Goal: Task Accomplishment & Management: Complete application form

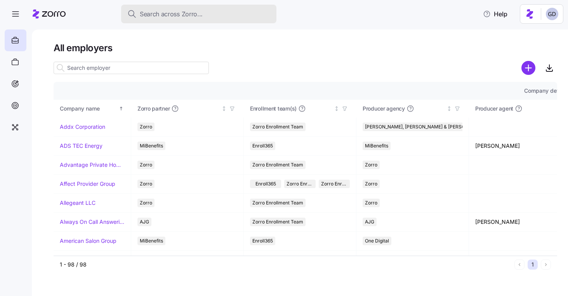
click at [158, 12] on span "Search across Zorro..." at bounding box center [171, 14] width 63 height 10
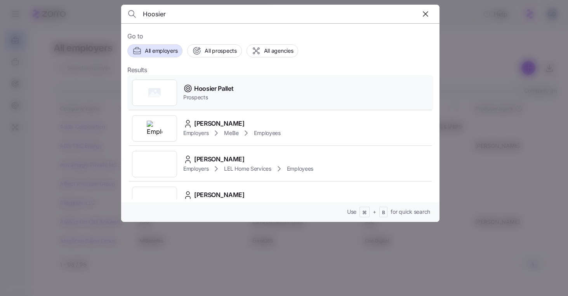
type input "Hoosier"
click at [223, 92] on span "Hoosier Pallet" at bounding box center [214, 89] width 40 height 10
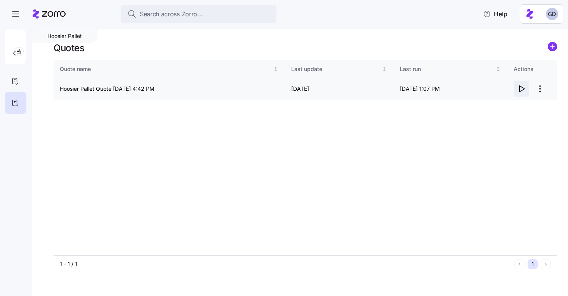
click at [520, 89] on icon "button" at bounding box center [522, 89] width 5 height 6
click at [14, 80] on icon at bounding box center [15, 81] width 9 height 9
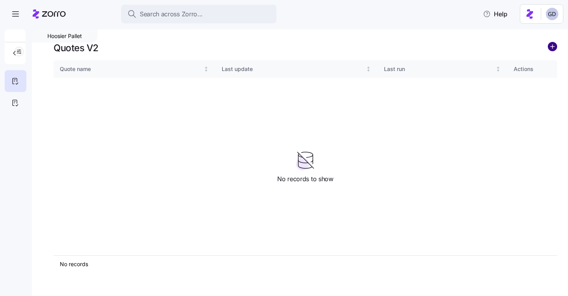
click at [550, 48] on circle "add icon" at bounding box center [553, 46] width 9 height 9
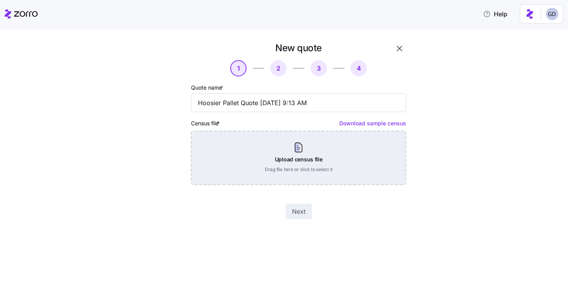
click at [303, 161] on div "Upload census file Drag file here or click to select it" at bounding box center [298, 158] width 215 height 54
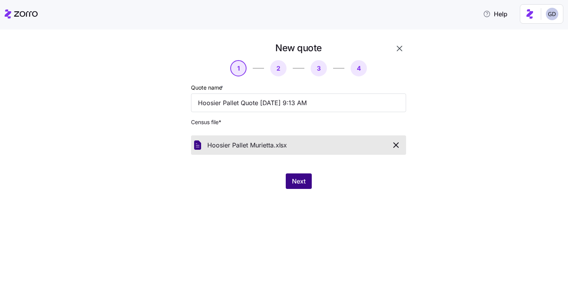
click at [296, 178] on span "Next" at bounding box center [299, 181] width 14 height 9
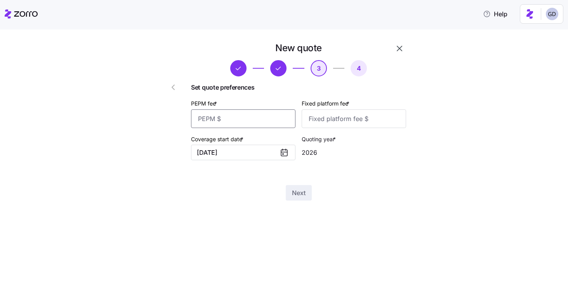
click at [254, 122] on input "PEPM fee *" at bounding box center [243, 119] width 104 height 19
type input "60"
type input "100"
click at [294, 199] on button "Next" at bounding box center [299, 193] width 26 height 16
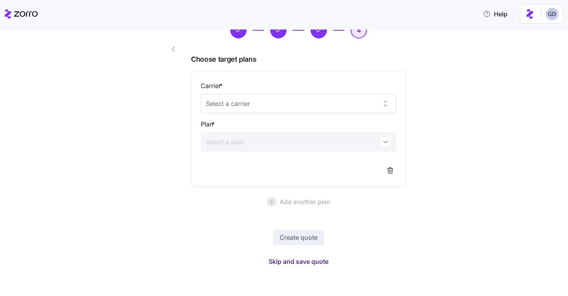
click at [315, 257] on button "Skip and save quote" at bounding box center [299, 262] width 72 height 14
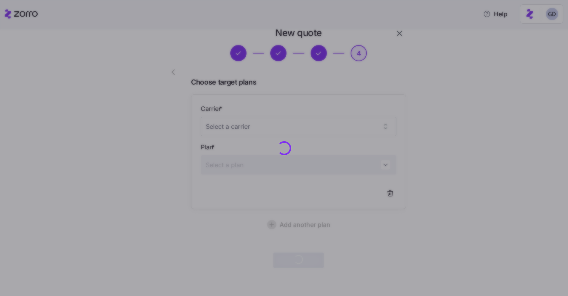
scroll to position [15, 0]
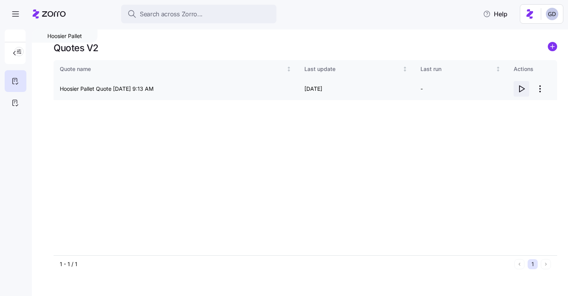
click at [520, 88] on icon "button" at bounding box center [522, 89] width 5 height 6
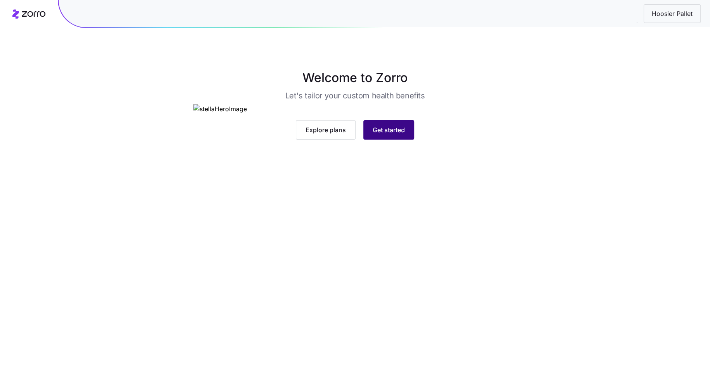
click at [387, 134] on span "Get started" at bounding box center [389, 129] width 32 height 9
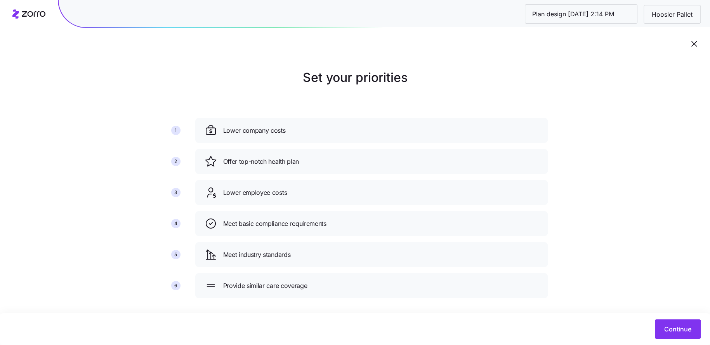
scroll to position [9, 0]
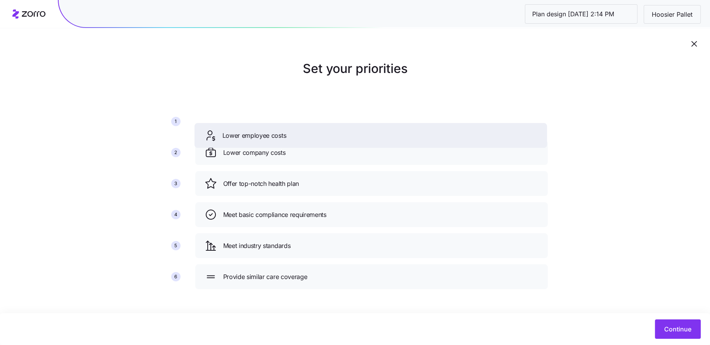
drag, startPoint x: 303, startPoint y: 186, endPoint x: 303, endPoint y: 138, distance: 48.2
click at [303, 138] on div "Lower employee costs" at bounding box center [371, 135] width 334 height 12
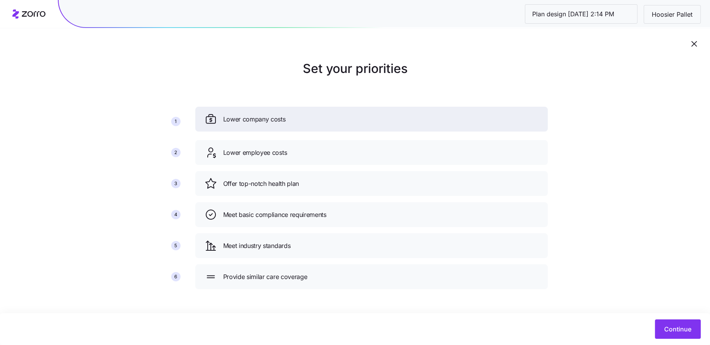
drag, startPoint x: 296, startPoint y: 153, endPoint x: 296, endPoint y: 114, distance: 39.2
click at [296, 114] on div "Lower company costs" at bounding box center [372, 119] width 334 height 12
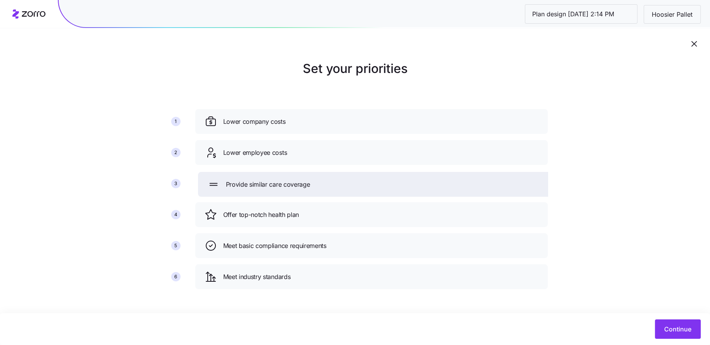
drag, startPoint x: 301, startPoint y: 277, endPoint x: 304, endPoint y: 183, distance: 93.6
click at [304, 183] on span "Provide similar care coverage" at bounding box center [268, 185] width 84 height 10
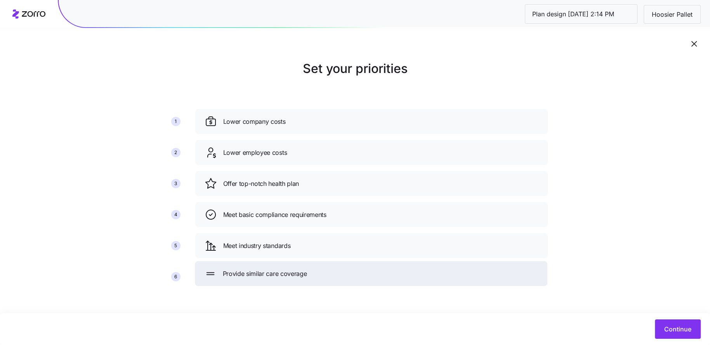
drag, startPoint x: 267, startPoint y: 187, endPoint x: 267, endPoint y: 279, distance: 91.7
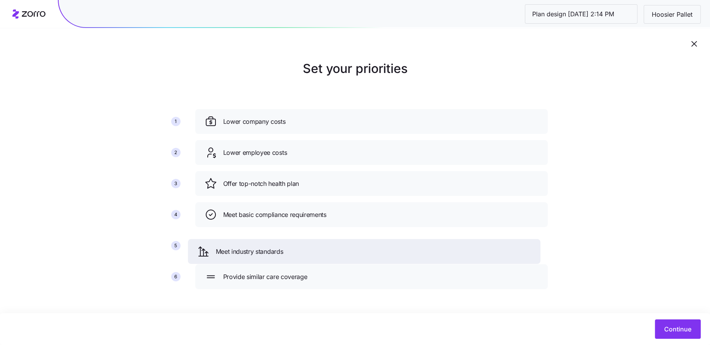
drag, startPoint x: 273, startPoint y: 254, endPoint x: 266, endPoint y: 260, distance: 9.4
click at [266, 260] on div "Meet industry standards" at bounding box center [364, 251] width 353 height 25
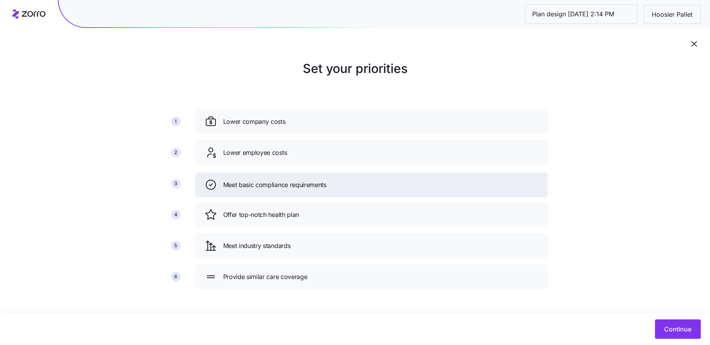
drag, startPoint x: 279, startPoint y: 218, endPoint x: 279, endPoint y: 188, distance: 29.9
click at [279, 188] on span "Meet basic compliance requirements" at bounding box center [274, 185] width 103 height 10
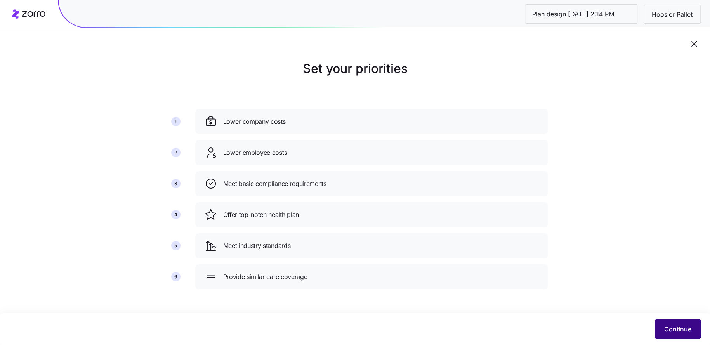
click at [669, 322] on button "Continue" at bounding box center [678, 329] width 46 height 19
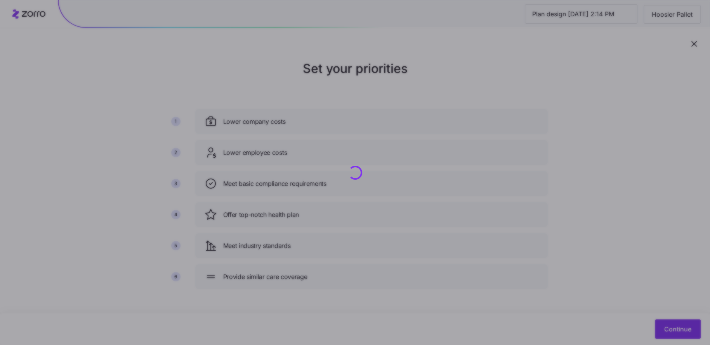
scroll to position [0, 0]
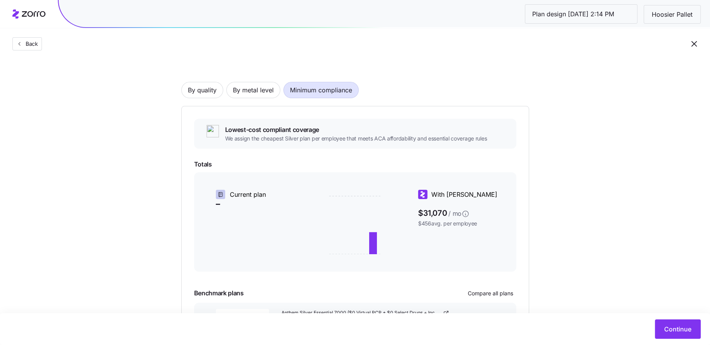
scroll to position [84, 0]
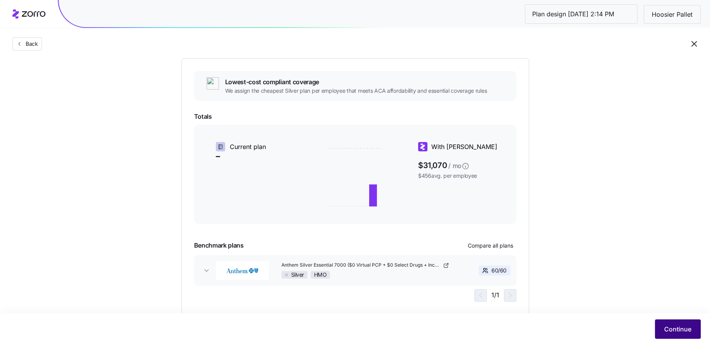
click at [668, 324] on button "Continue" at bounding box center [678, 329] width 46 height 19
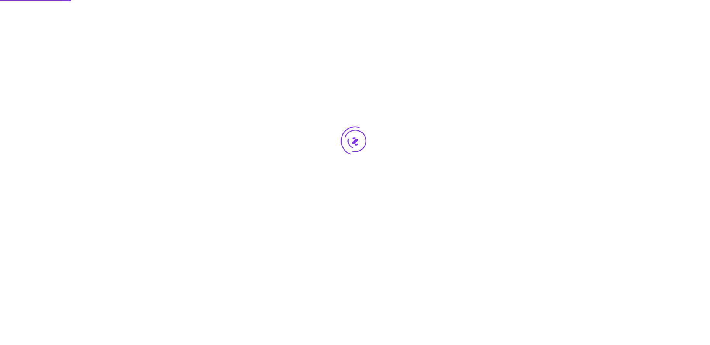
scroll to position [0, 0]
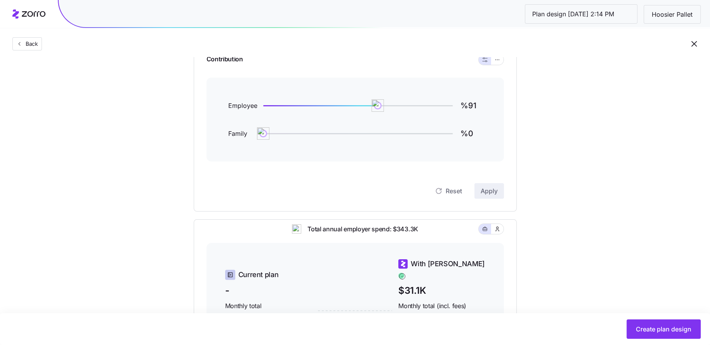
scroll to position [86, 0]
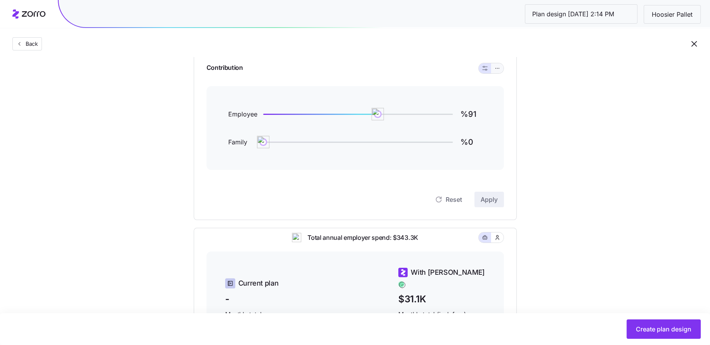
click at [499, 69] on icon "button" at bounding box center [497, 68] width 5 height 9
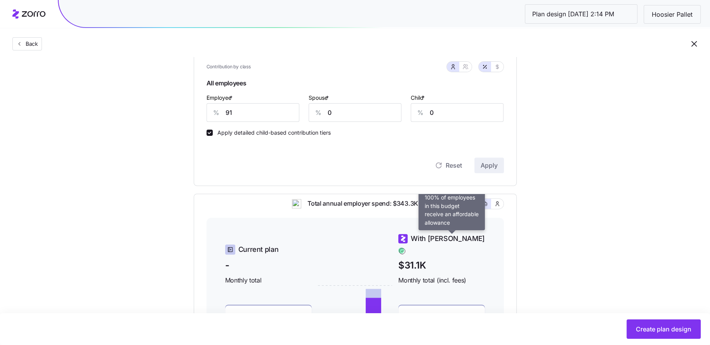
scroll to position [211, 0]
click at [245, 110] on input "91" at bounding box center [253, 113] width 93 height 19
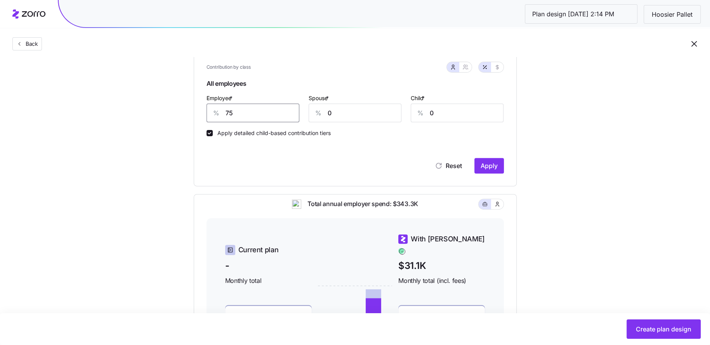
type input "75"
click at [505, 168] on div "Contribution Classes Work status Full time / Part time Salary / Hourly None Res…" at bounding box center [355, 55] width 323 height 261
click at [491, 168] on span "Apply" at bounding box center [489, 165] width 17 height 9
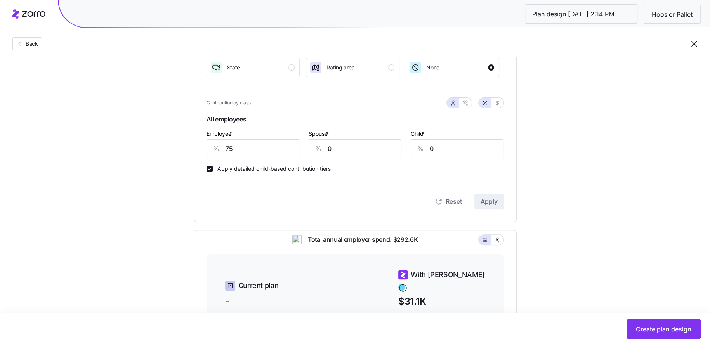
scroll to position [189, 0]
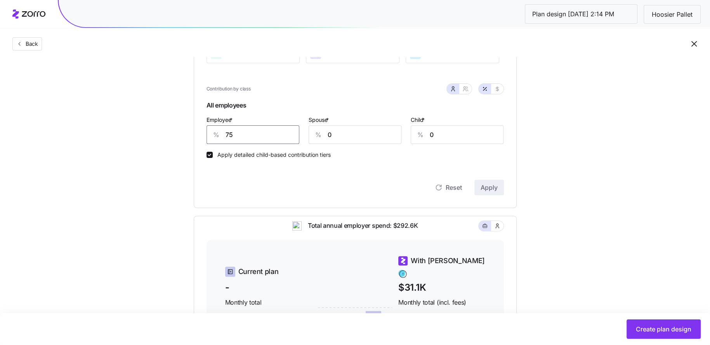
click at [279, 137] on input "75" at bounding box center [253, 134] width 93 height 19
type input "72"
click at [491, 190] on span "Apply" at bounding box center [489, 187] width 17 height 9
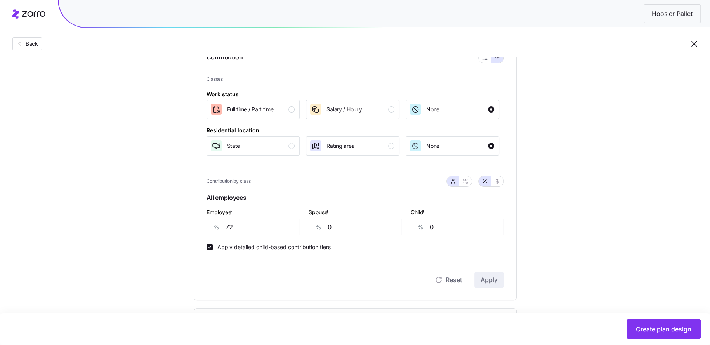
scroll to position [94, 0]
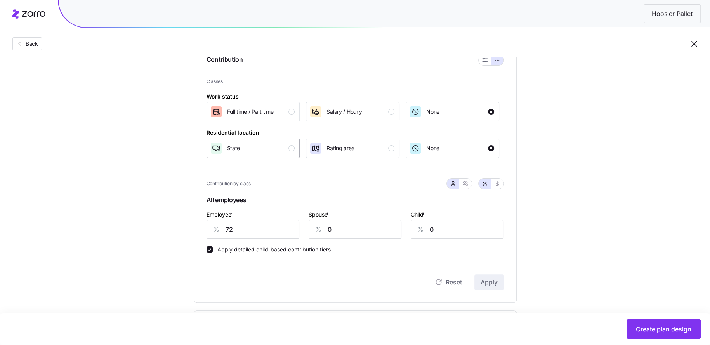
click at [280, 143] on div "State" at bounding box center [252, 148] width 85 height 12
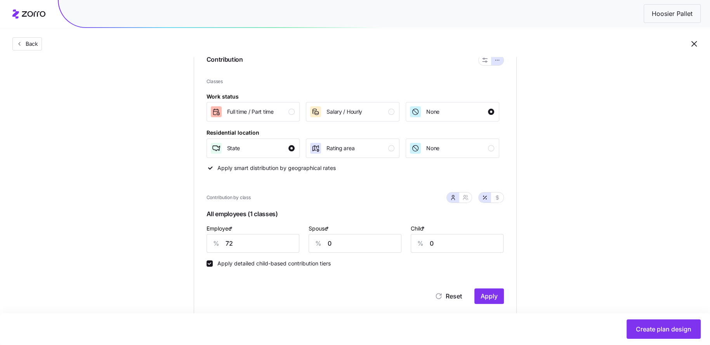
click at [503, 305] on div "Contribution Classes Work status Full time / Part time Salary / Hourly None Res…" at bounding box center [355, 179] width 323 height 275
click at [494, 298] on span "Apply" at bounding box center [489, 296] width 17 height 9
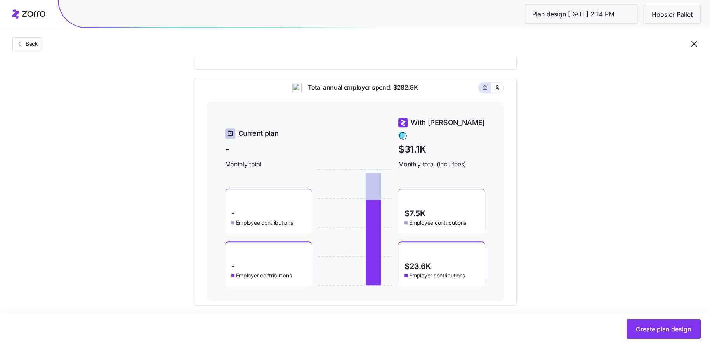
scroll to position [352, 0]
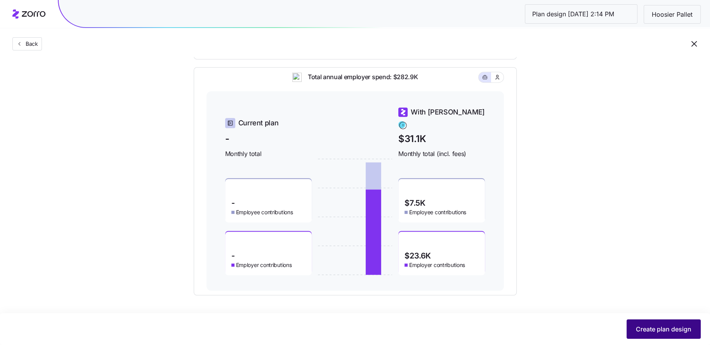
click at [660, 327] on span "Create plan design" at bounding box center [664, 329] width 56 height 9
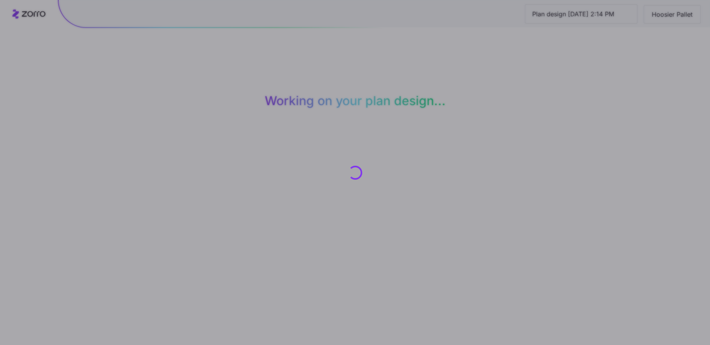
scroll to position [0, 0]
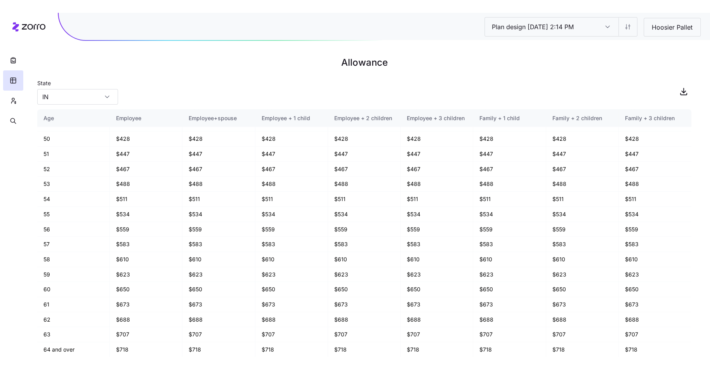
scroll to position [451, 0]
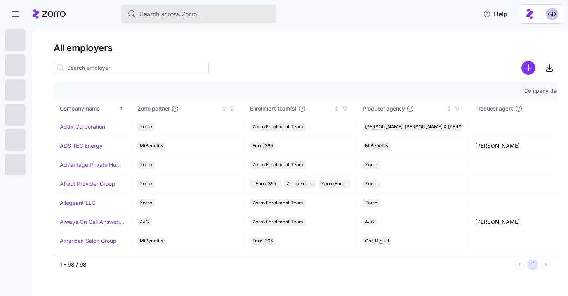
click at [176, 12] on span "Search across Zorro..." at bounding box center [171, 14] width 63 height 10
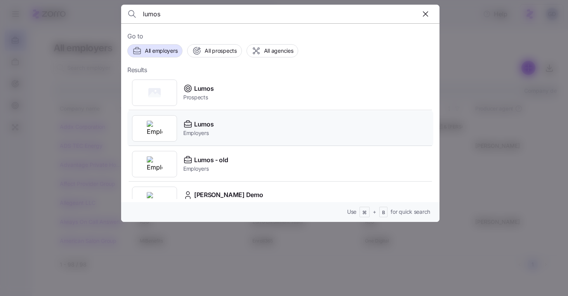
type input "lumos"
click at [196, 120] on span "Lumos" at bounding box center [203, 125] width 19 height 10
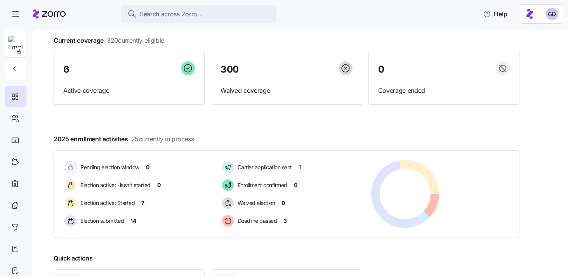
scroll to position [44, 0]
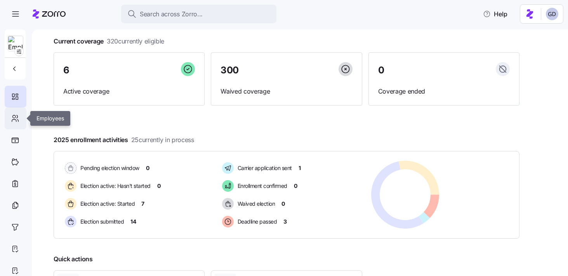
click at [16, 119] on icon at bounding box center [15, 118] width 9 height 9
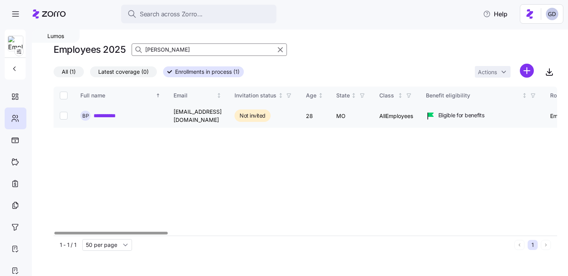
click at [103, 115] on link "**********" at bounding box center [109, 116] width 31 height 8
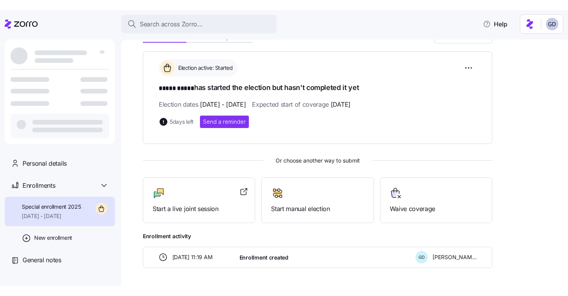
scroll to position [131, 0]
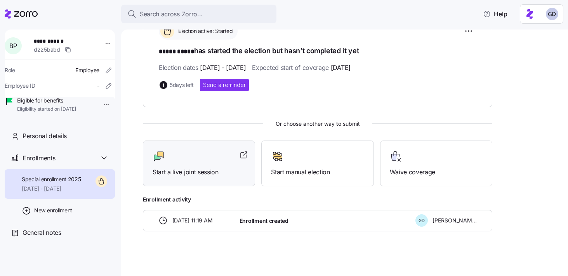
click at [186, 165] on div "Start a live joint session" at bounding box center [199, 163] width 93 height 27
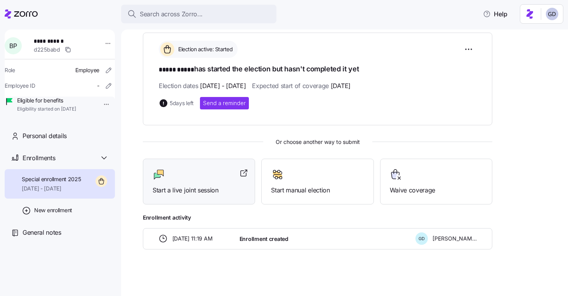
scroll to position [111, 0]
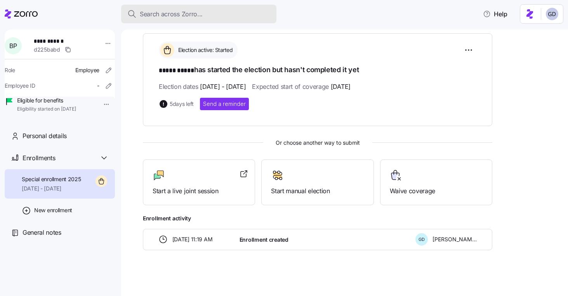
click at [188, 13] on span "Search across Zorro..." at bounding box center [171, 14] width 63 height 10
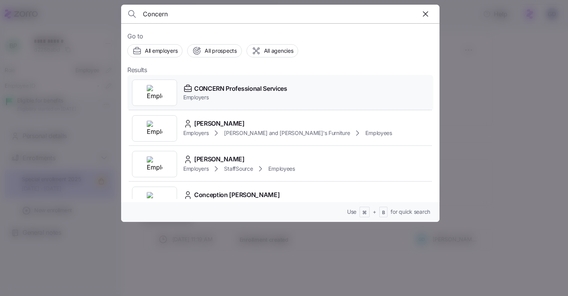
type input "Concern"
click at [229, 88] on span "CONCERN Professional Services" at bounding box center [240, 89] width 93 height 10
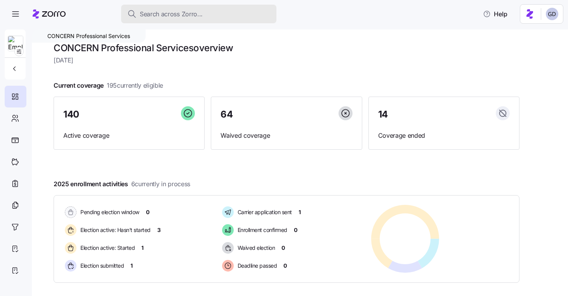
click at [188, 16] on span "Search across Zorro..." at bounding box center [171, 14] width 63 height 10
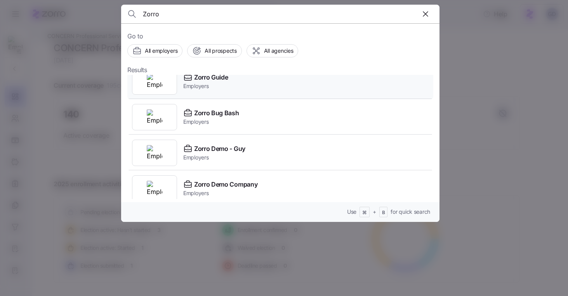
scroll to position [142, 0]
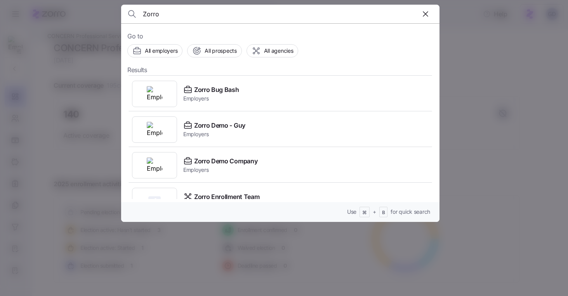
click at [195, 11] on input "Zorro" at bounding box center [242, 14] width 199 height 19
click at [186, 14] on input "Zorro" at bounding box center [242, 14] width 199 height 19
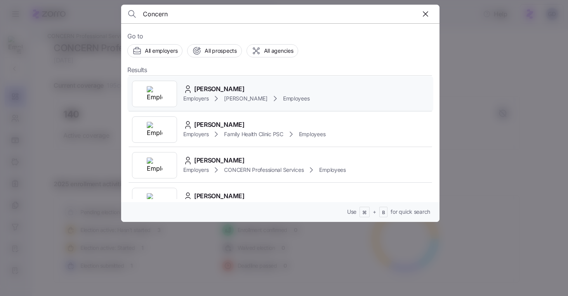
scroll to position [0, 0]
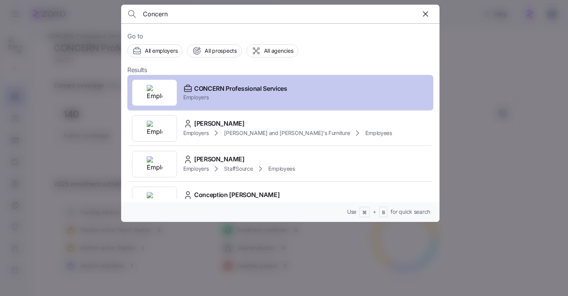
type input "Concern"
click at [205, 94] on span "Employers" at bounding box center [235, 98] width 104 height 8
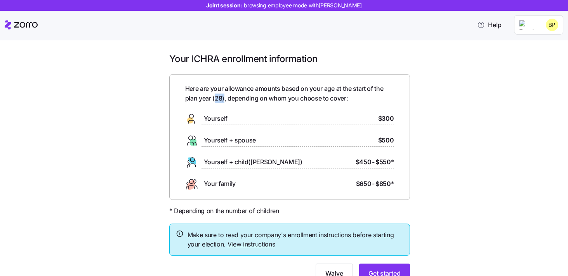
drag, startPoint x: 224, startPoint y: 98, endPoint x: 216, endPoint y: 98, distance: 8.5
click at [216, 98] on span "Here are your allowance amounts based on your age at the start of the plan year…" at bounding box center [289, 93] width 209 height 19
click at [280, 106] on div "Here are your allowance amounts based on your age at the start of the plan year…" at bounding box center [289, 137] width 209 height 106
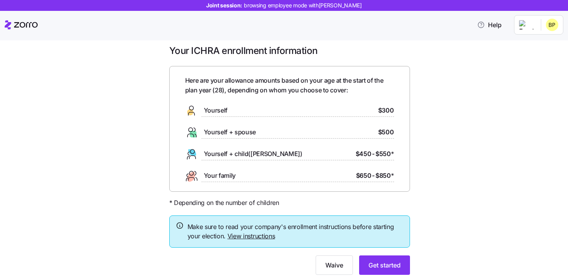
scroll to position [12, 0]
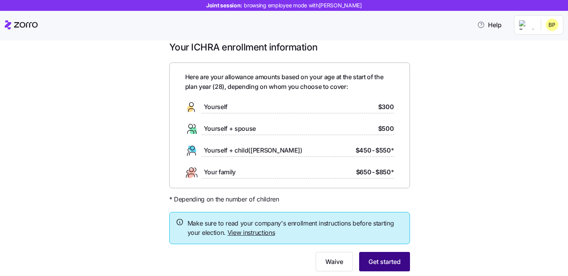
click at [392, 258] on span "Get started" at bounding box center [385, 261] width 32 height 9
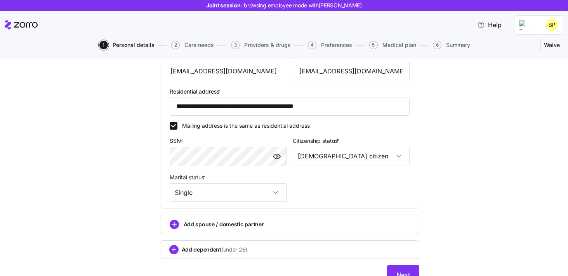
scroll to position [236, 0]
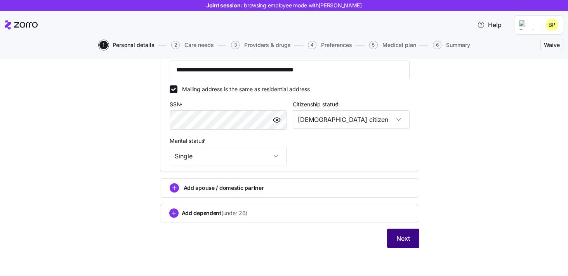
click at [403, 238] on span "Next" at bounding box center [404, 238] width 14 height 9
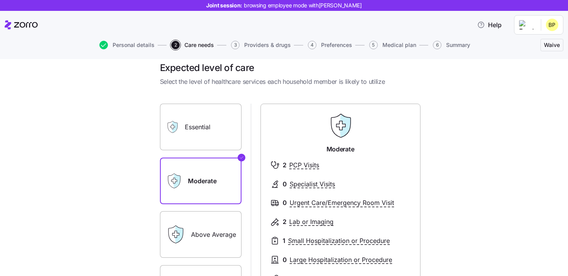
scroll to position [6, 0]
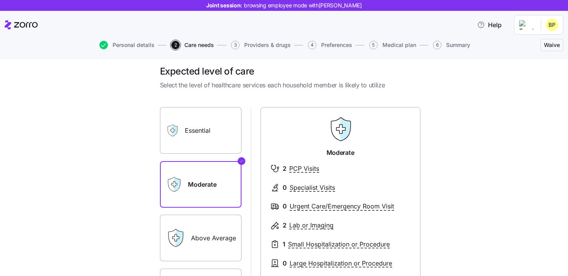
click at [211, 140] on label "Essential" at bounding box center [201, 130] width 82 height 47
click at [0, 0] on input "Essential" at bounding box center [0, 0] width 0 height 0
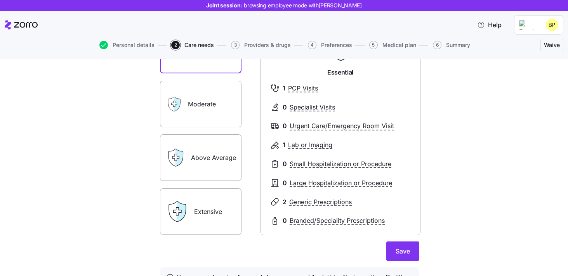
scroll to position [87, 0]
click at [213, 160] on label "Above Average" at bounding box center [201, 157] width 82 height 47
click at [0, 0] on input "Above Average" at bounding box center [0, 0] width 0 height 0
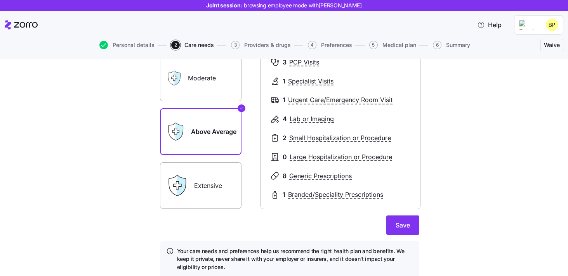
scroll to position [113, 0]
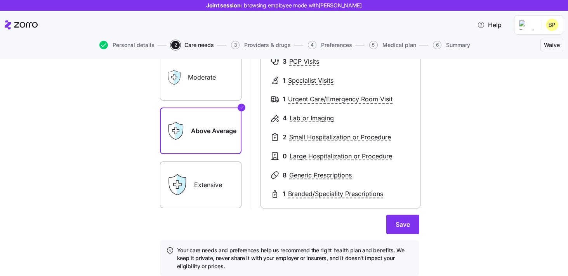
click at [207, 187] on label "Extensive" at bounding box center [201, 185] width 82 height 47
click at [0, 0] on input "Extensive" at bounding box center [0, 0] width 0 height 0
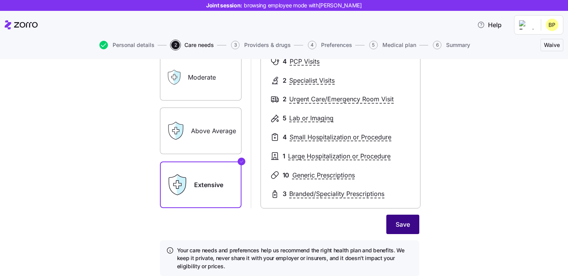
click at [392, 221] on button "Save" at bounding box center [403, 224] width 33 height 19
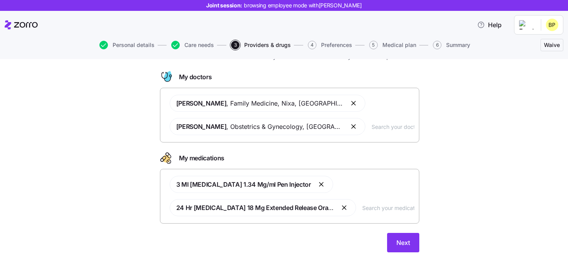
scroll to position [39, 0]
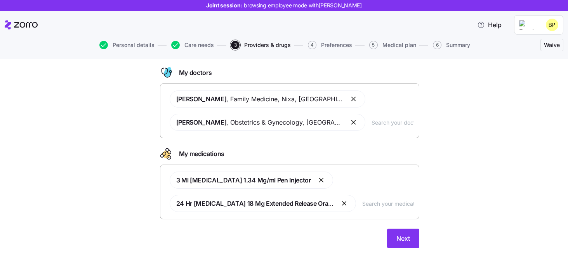
click at [340, 205] on button "button" at bounding box center [344, 203] width 9 height 9
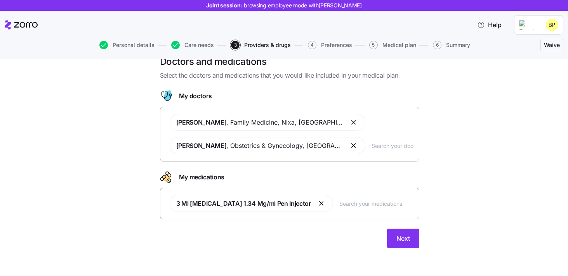
scroll to position [16, 0]
click at [412, 246] on button "Next" at bounding box center [403, 238] width 32 height 19
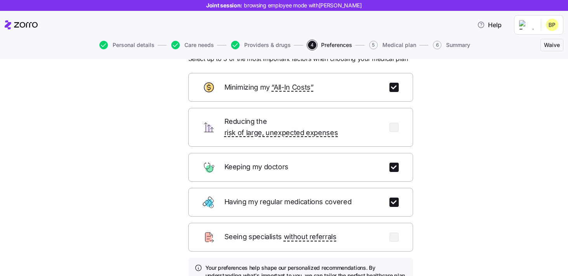
scroll to position [33, 0]
click at [395, 197] on input "checkbox" at bounding box center [394, 201] width 9 height 9
checkbox input "false"
click at [390, 125] on input "checkbox" at bounding box center [394, 126] width 9 height 9
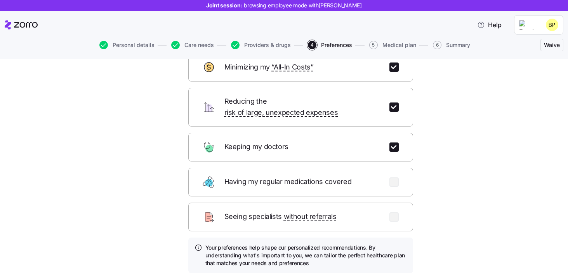
scroll to position [39, 0]
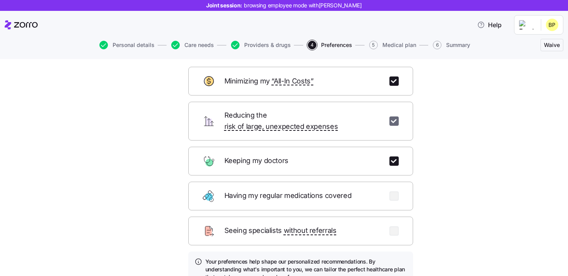
click at [395, 117] on input "checkbox" at bounding box center [394, 121] width 9 height 9
checkbox input "false"
click at [395, 82] on input "checkbox" at bounding box center [394, 81] width 9 height 9
checkbox input "false"
click at [393, 192] on input "checkbox" at bounding box center [394, 196] width 9 height 9
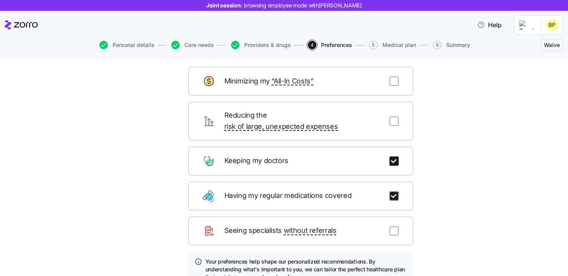
checkbox input "true"
click at [395, 217] on div "Seeing specialists without referrals" at bounding box center [300, 231] width 225 height 29
click at [395, 226] on input "checkbox" at bounding box center [394, 230] width 9 height 9
checkbox input "true"
click at [399, 224] on div "Seeing specialists without referrals" at bounding box center [300, 231] width 225 height 29
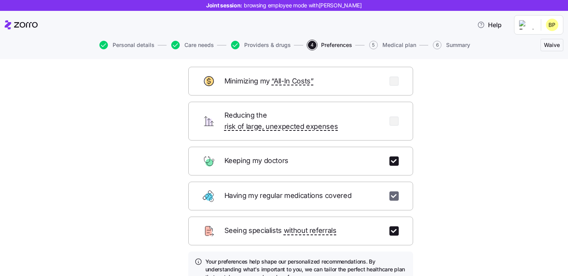
click at [398, 192] on input "checkbox" at bounding box center [394, 196] width 9 height 9
checkbox input "false"
click at [397, 226] on input "checkbox" at bounding box center [394, 230] width 9 height 9
checkbox input "false"
click at [396, 117] on input "checkbox" at bounding box center [394, 121] width 9 height 9
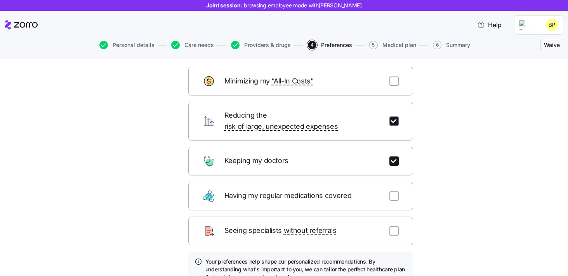
checkbox input "true"
click at [392, 75] on div "Minimizing my “All-In Costs”" at bounding box center [300, 81] width 225 height 29
click at [394, 79] on input "checkbox" at bounding box center [394, 81] width 9 height 9
checkbox input "true"
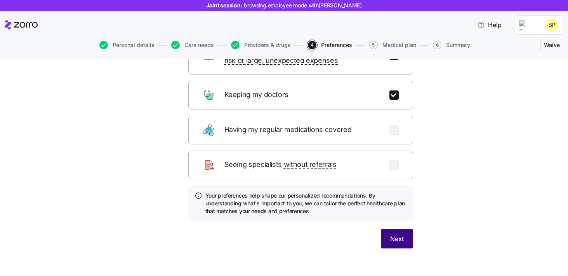
click at [392, 234] on span "Next" at bounding box center [397, 238] width 14 height 9
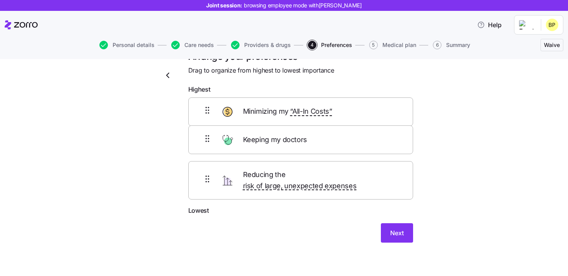
scroll to position [15, 0]
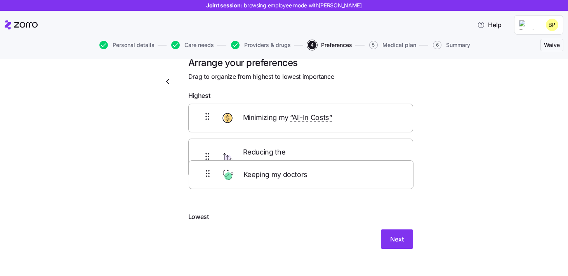
drag, startPoint x: 287, startPoint y: 117, endPoint x: 288, endPoint y: 185, distance: 68.0
click at [287, 185] on div "Keeping my doctors Minimizing my “All-In Costs” Reducing the risk of large, une…" at bounding box center [300, 158] width 225 height 109
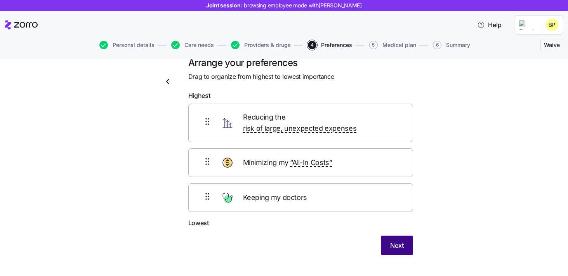
click at [397, 241] on span "Next" at bounding box center [397, 245] width 14 height 9
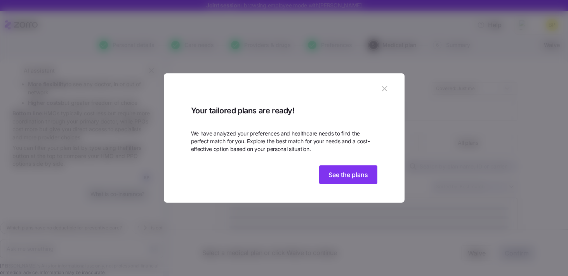
scroll to position [1053, 0]
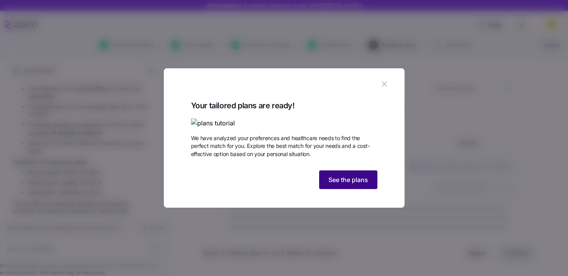
click at [355, 185] on span "See the plans" at bounding box center [349, 179] width 40 height 9
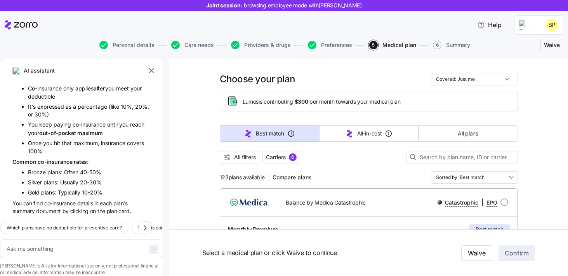
scroll to position [6, 0]
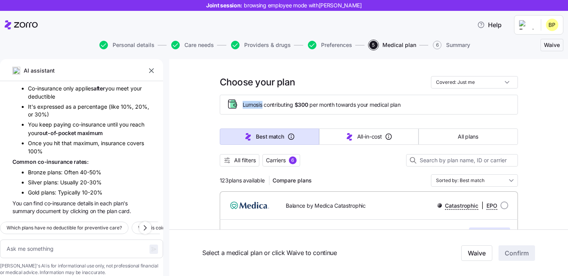
drag, startPoint x: 242, startPoint y: 106, endPoint x: 263, endPoint y: 106, distance: 20.2
click at [263, 106] on span "Lumos is contributing $300 per month towards your medical plan" at bounding box center [322, 105] width 158 height 8
click at [295, 111] on div "Lumos is contributing $300 per month towards your medical plan" at bounding box center [369, 105] width 298 height 20
drag, startPoint x: 296, startPoint y: 105, endPoint x: 315, endPoint y: 105, distance: 18.6
click at [315, 105] on span "Lumos is contributing $300 per month towards your medical plan" at bounding box center [322, 105] width 158 height 8
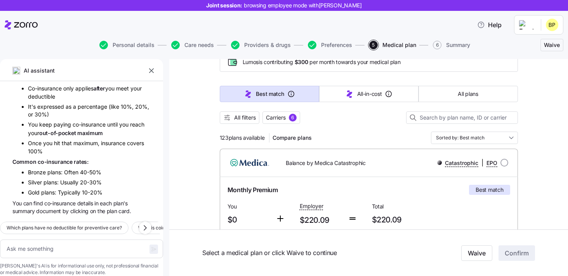
scroll to position [49, 0]
drag, startPoint x: 220, startPoint y: 139, endPoint x: 268, endPoint y: 139, distance: 48.6
click at [268, 139] on div "123 plans available Compare plans" at bounding box center [268, 137] width 96 height 12
click at [359, 126] on div at bounding box center [369, 128] width 298 height 8
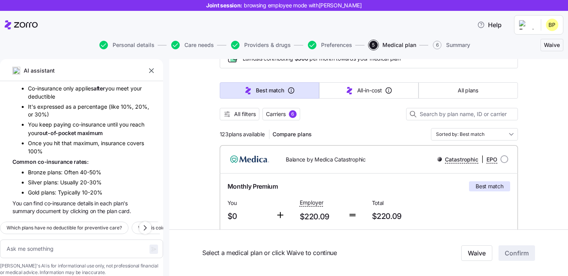
scroll to position [0, 0]
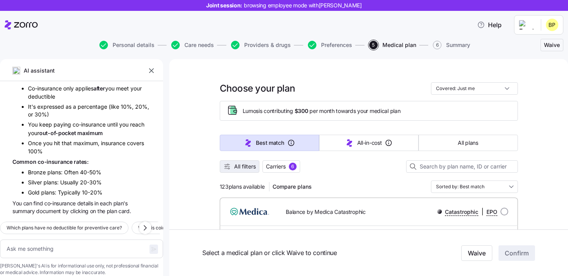
click at [241, 168] on span "All filters" at bounding box center [245, 167] width 22 height 8
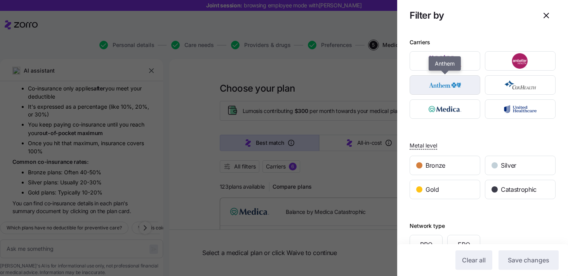
click at [444, 89] on img "button" at bounding box center [445, 85] width 57 height 16
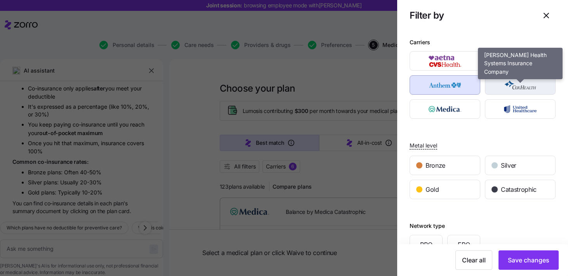
click at [522, 85] on img "button" at bounding box center [520, 85] width 57 height 16
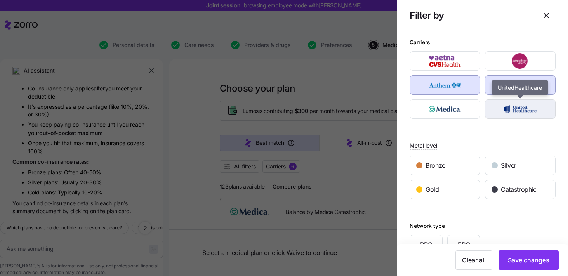
click at [517, 107] on img "button" at bounding box center [520, 109] width 57 height 16
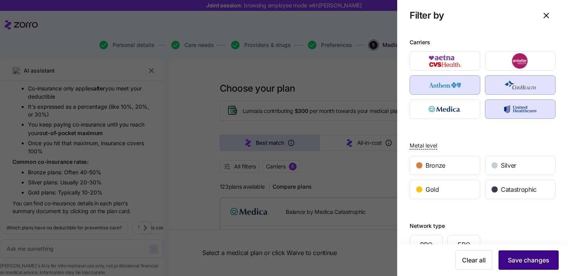
click at [528, 258] on span "Save changes" at bounding box center [529, 260] width 42 height 9
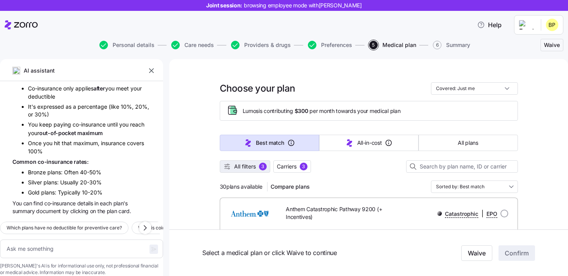
click at [245, 167] on span "All filters" at bounding box center [245, 167] width 22 height 8
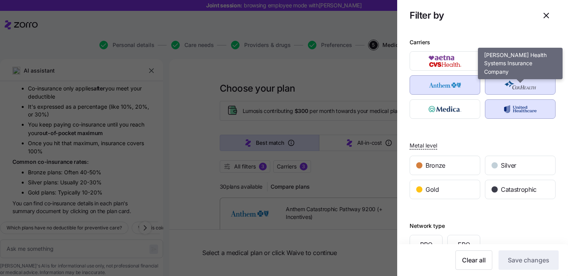
click at [503, 84] on img "button" at bounding box center [520, 85] width 57 height 16
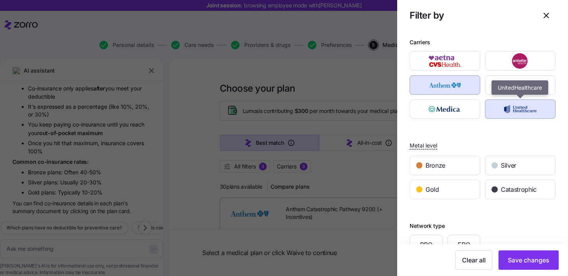
click at [506, 115] on img "button" at bounding box center [520, 109] width 57 height 16
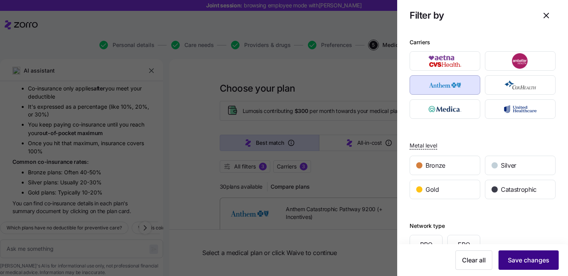
click at [528, 263] on span "Save changes" at bounding box center [529, 260] width 42 height 9
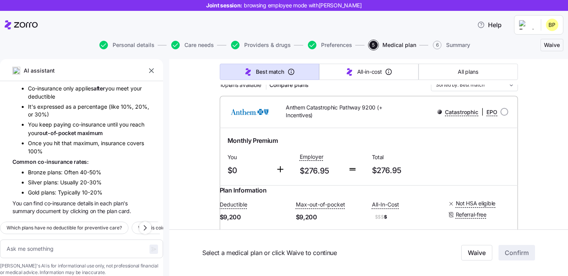
scroll to position [101, 0]
click at [479, 85] on input "Sorted by: Best match" at bounding box center [474, 86] width 87 height 12
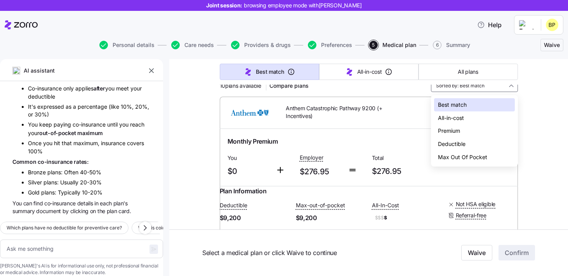
click at [458, 147] on div "Deductible" at bounding box center [474, 144] width 81 height 13
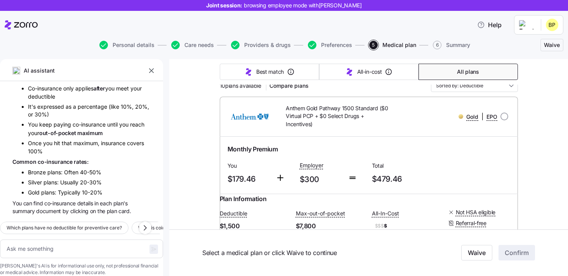
type textarea "x"
type input "Sorted by: Deductible"
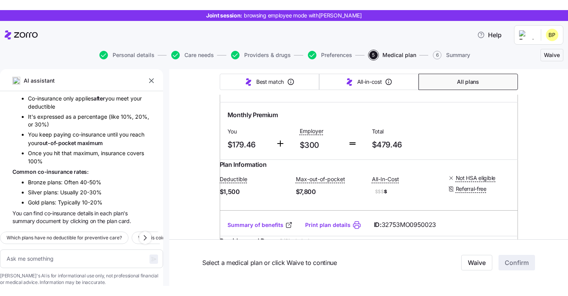
scroll to position [96, 0]
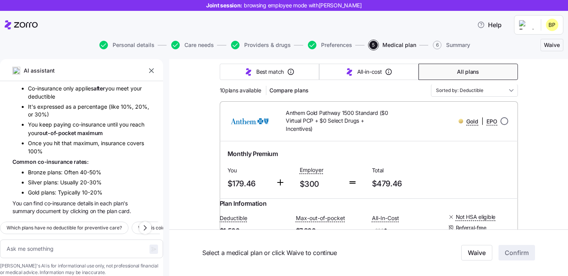
click at [506, 120] on input "radio" at bounding box center [505, 121] width 8 height 8
radio input "true"
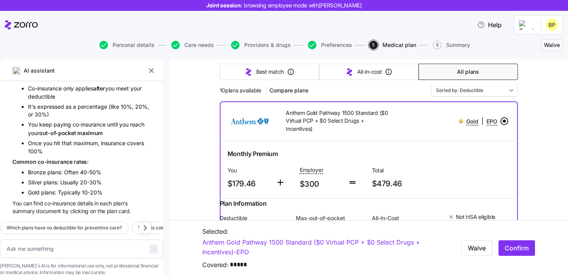
click at [507, 123] on input "radio" at bounding box center [505, 121] width 8 height 8
type textarea "x"
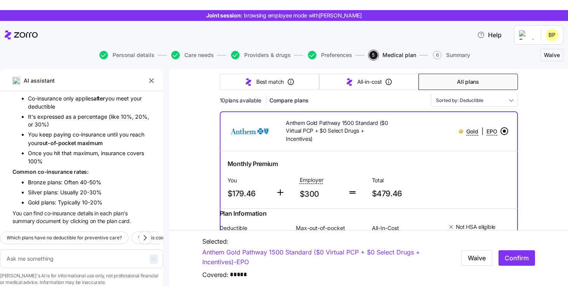
scroll to position [1033, 0]
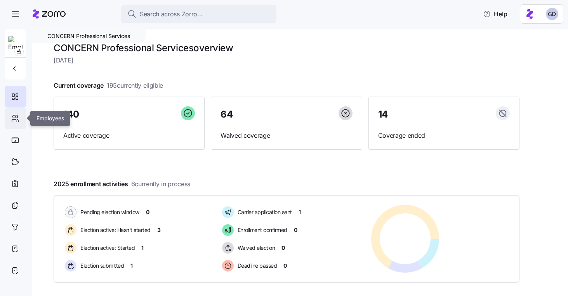
click at [15, 120] on icon at bounding box center [15, 118] width 9 height 9
